Goal: Task Accomplishment & Management: Manage account settings

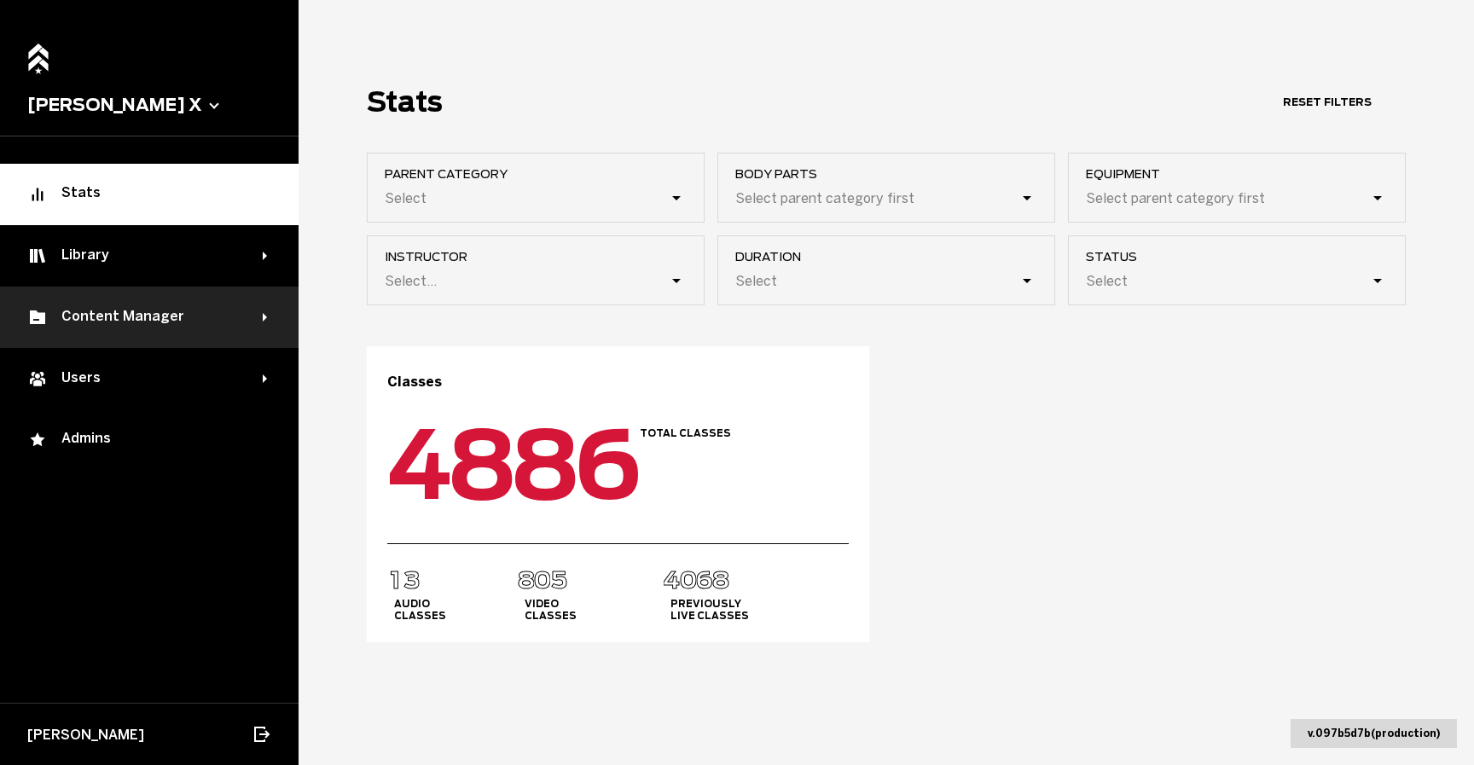
click at [120, 322] on div "Content Manager" at bounding box center [144, 317] width 235 height 20
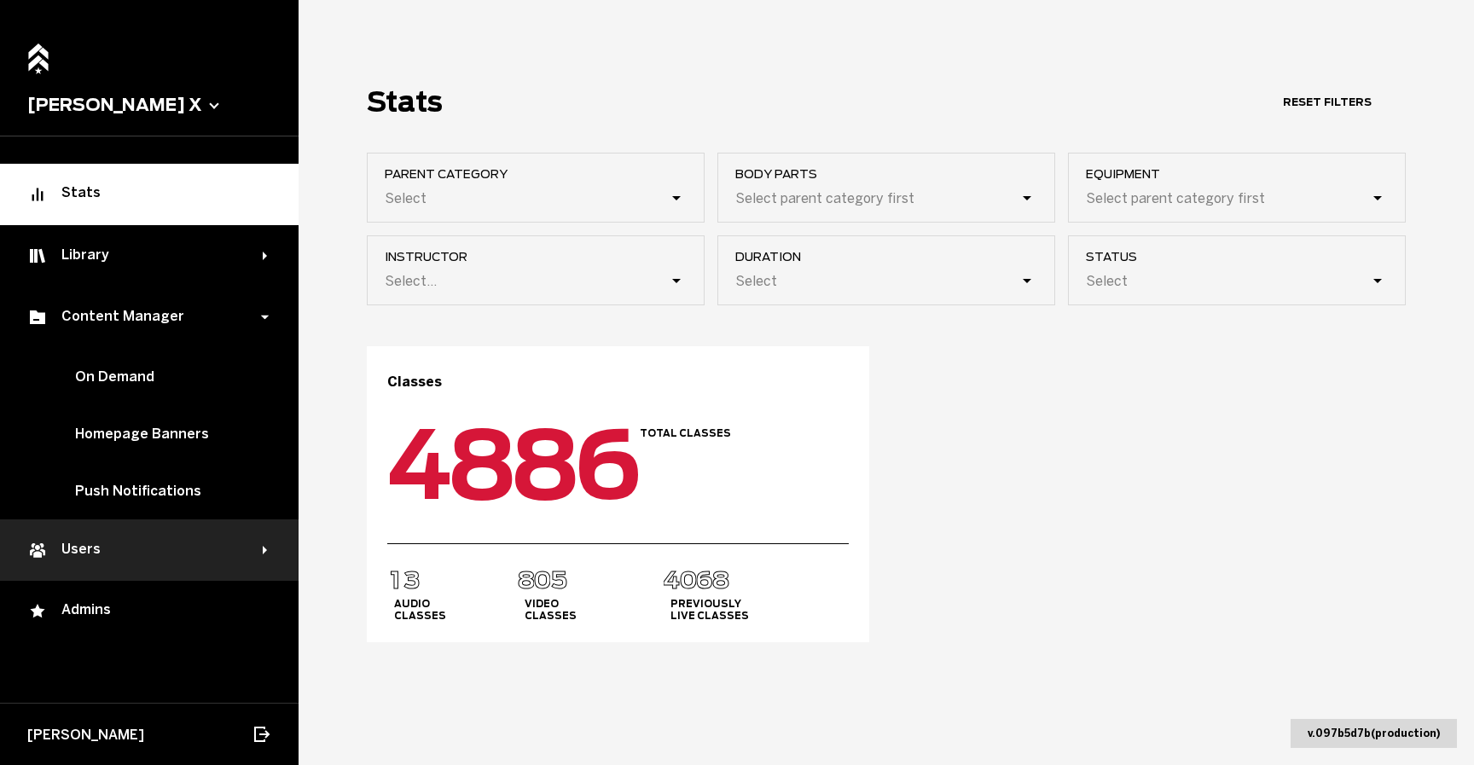
click at [117, 548] on div "Users" at bounding box center [144, 550] width 235 height 20
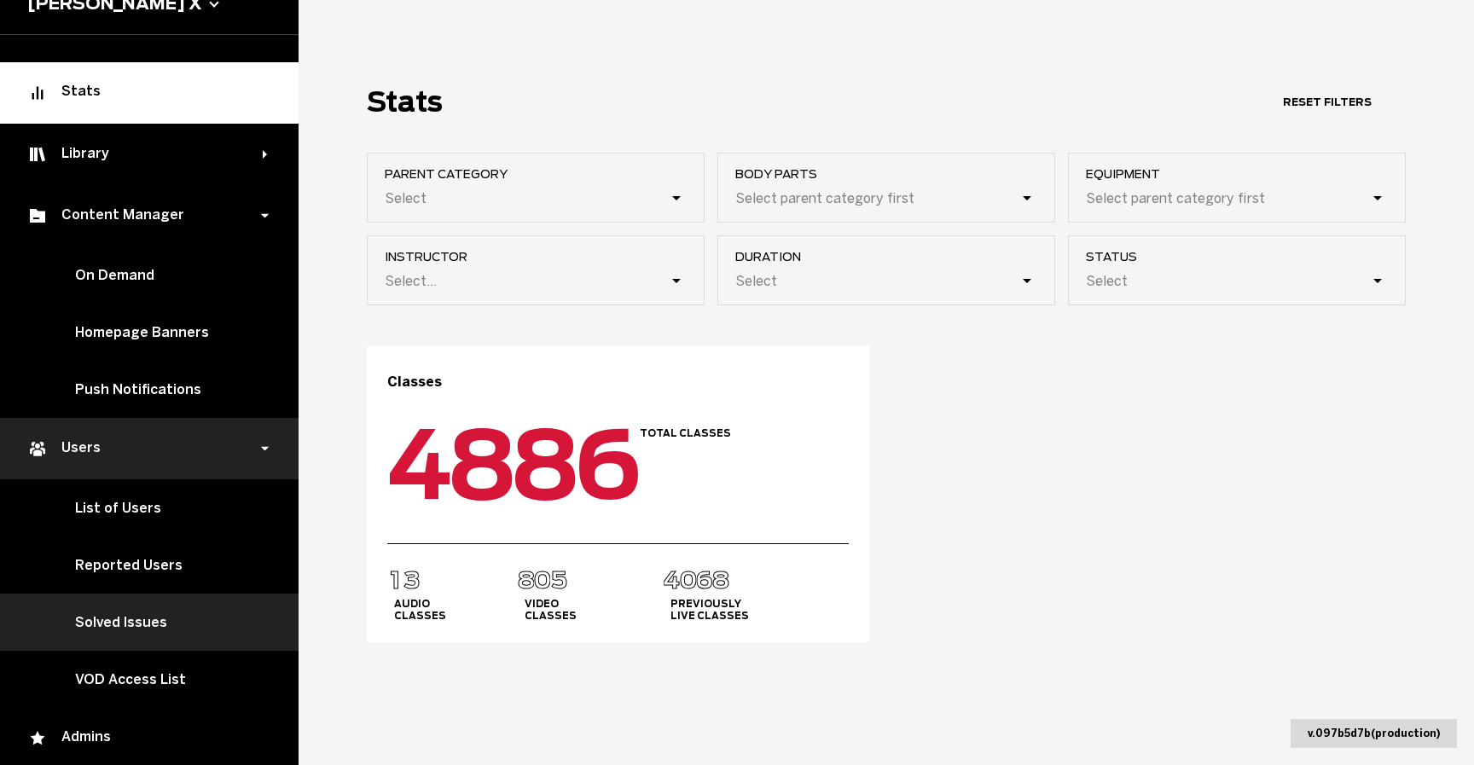
scroll to position [105, 0]
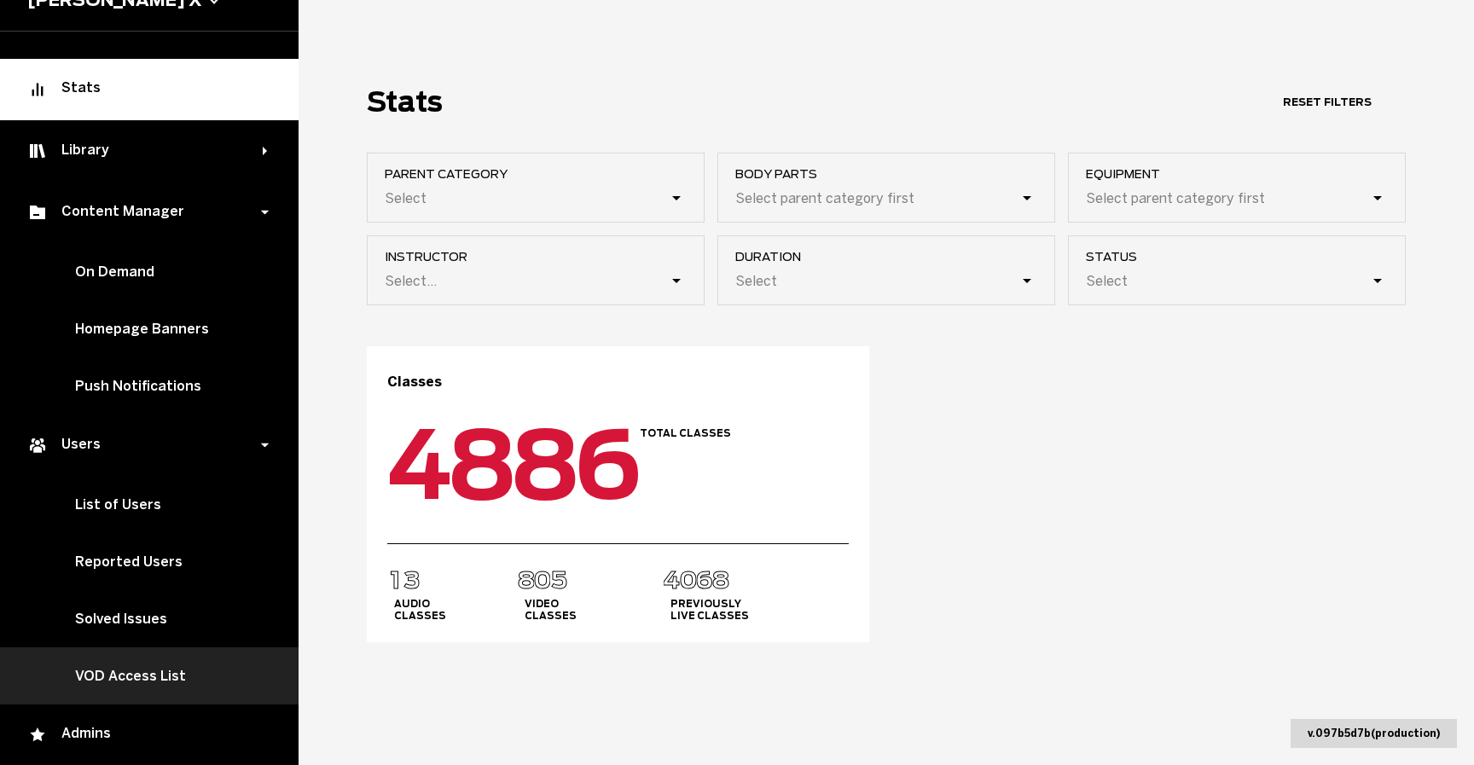
click at [148, 672] on link "VOD Access List" at bounding box center [149, 675] width 299 height 57
